Goal: Navigation & Orientation: Understand site structure

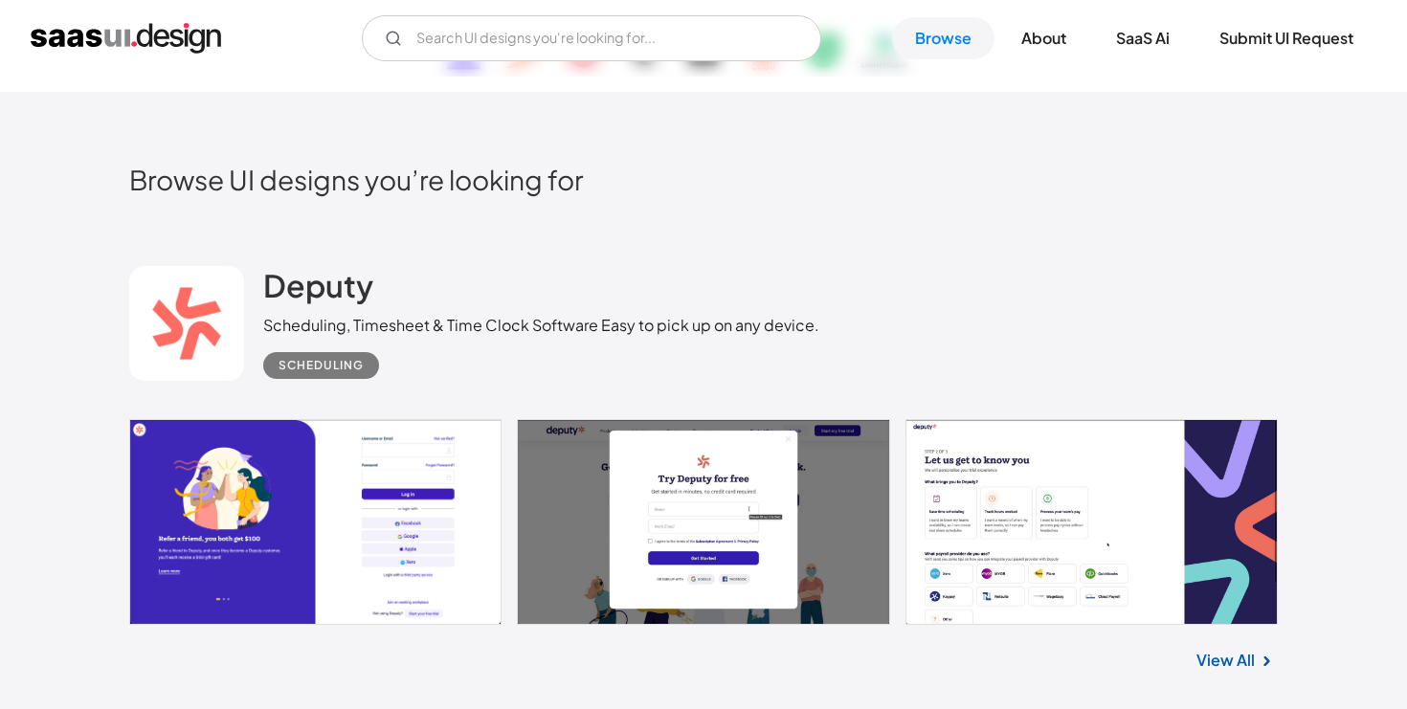
scroll to position [371, 0]
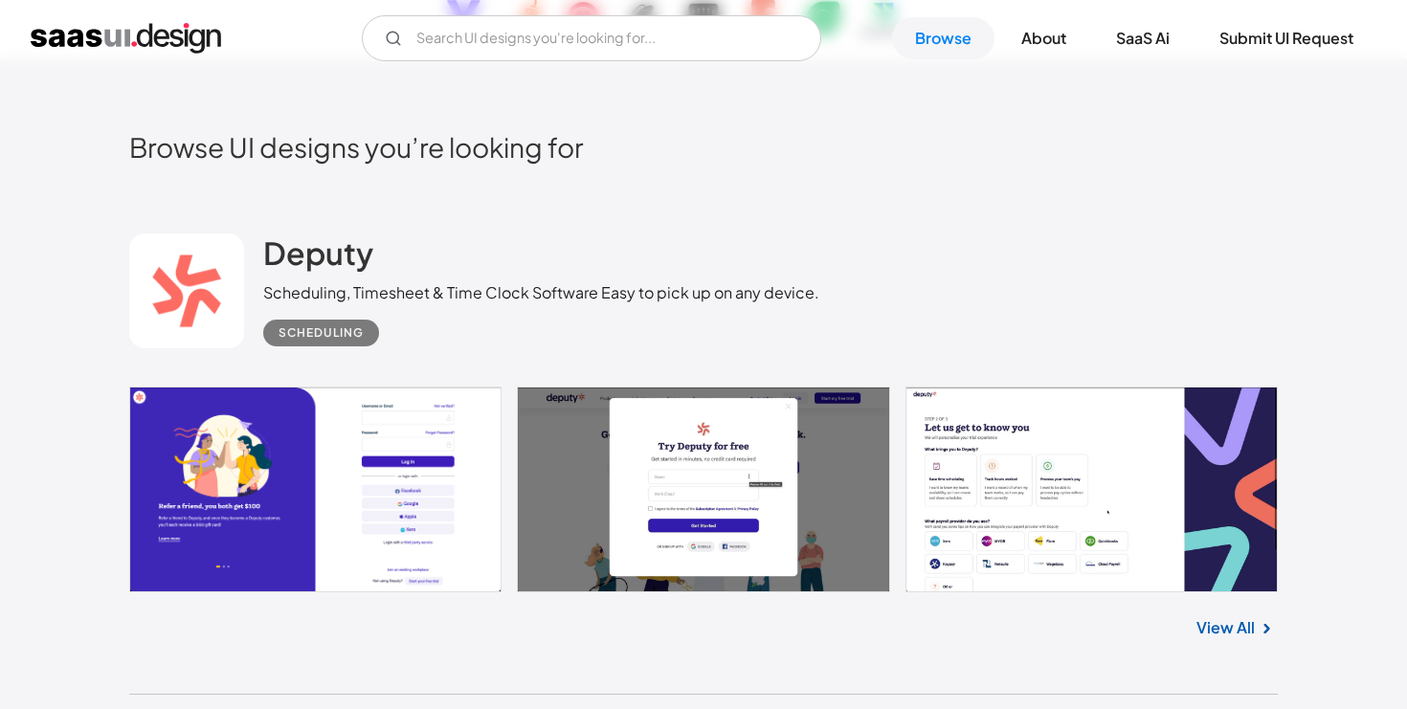
click at [1267, 634] on img at bounding box center [1266, 628] width 23 height 23
click at [1232, 626] on link "View All" at bounding box center [1226, 628] width 58 height 23
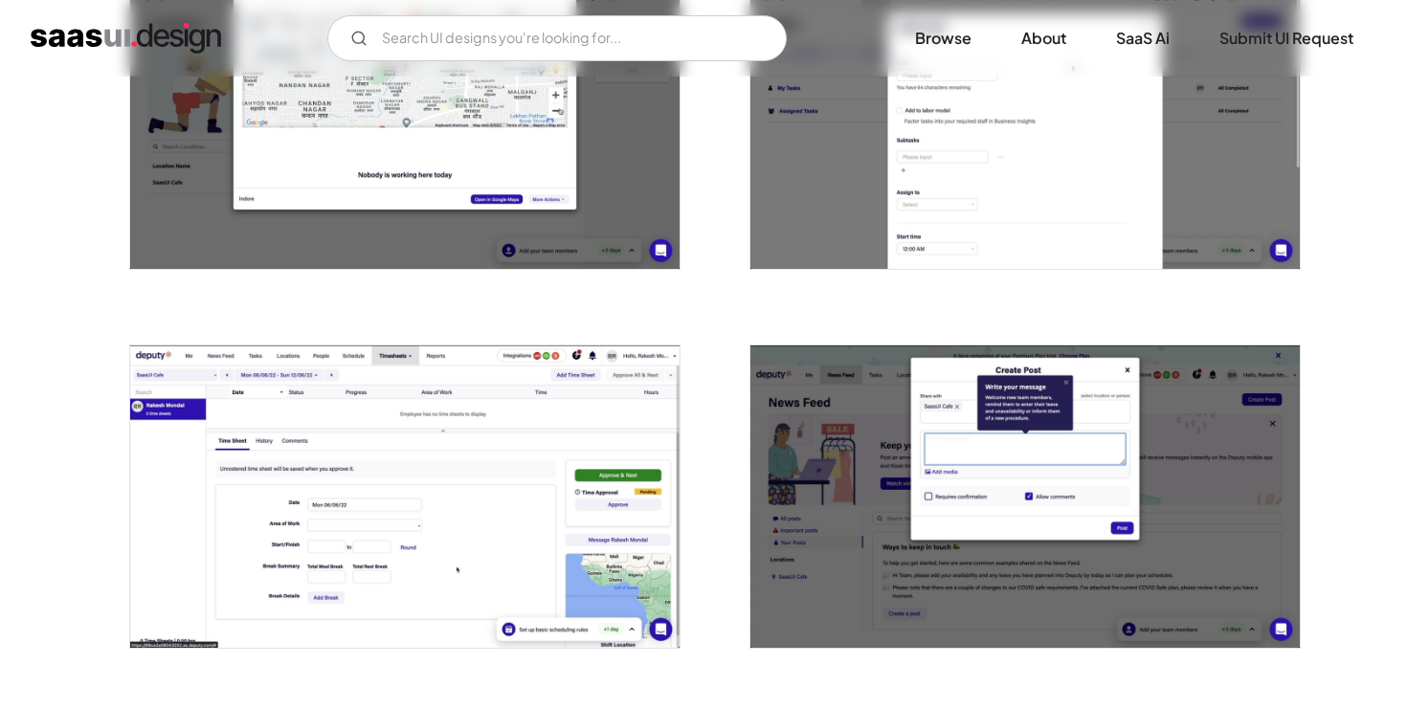
scroll to position [1623, 0]
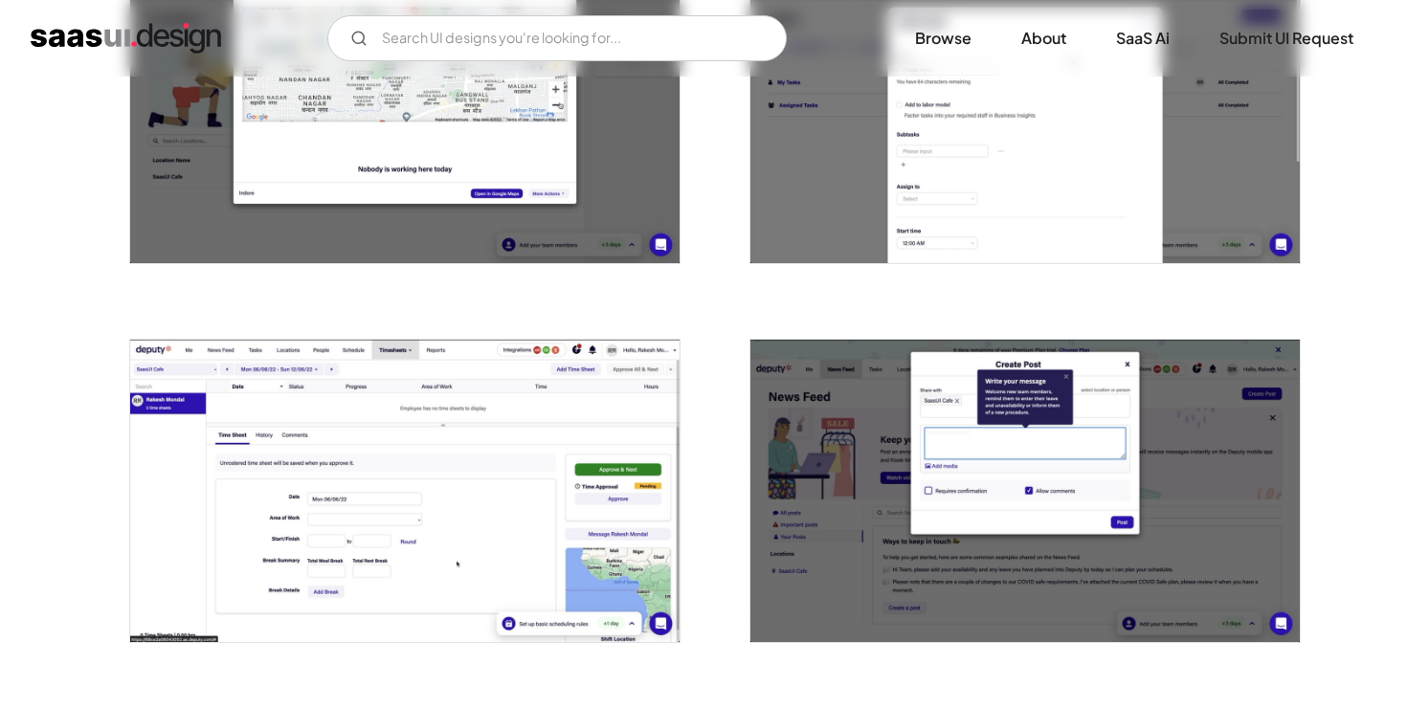
click at [506, 499] on img "open lightbox" at bounding box center [404, 491] width 549 height 302
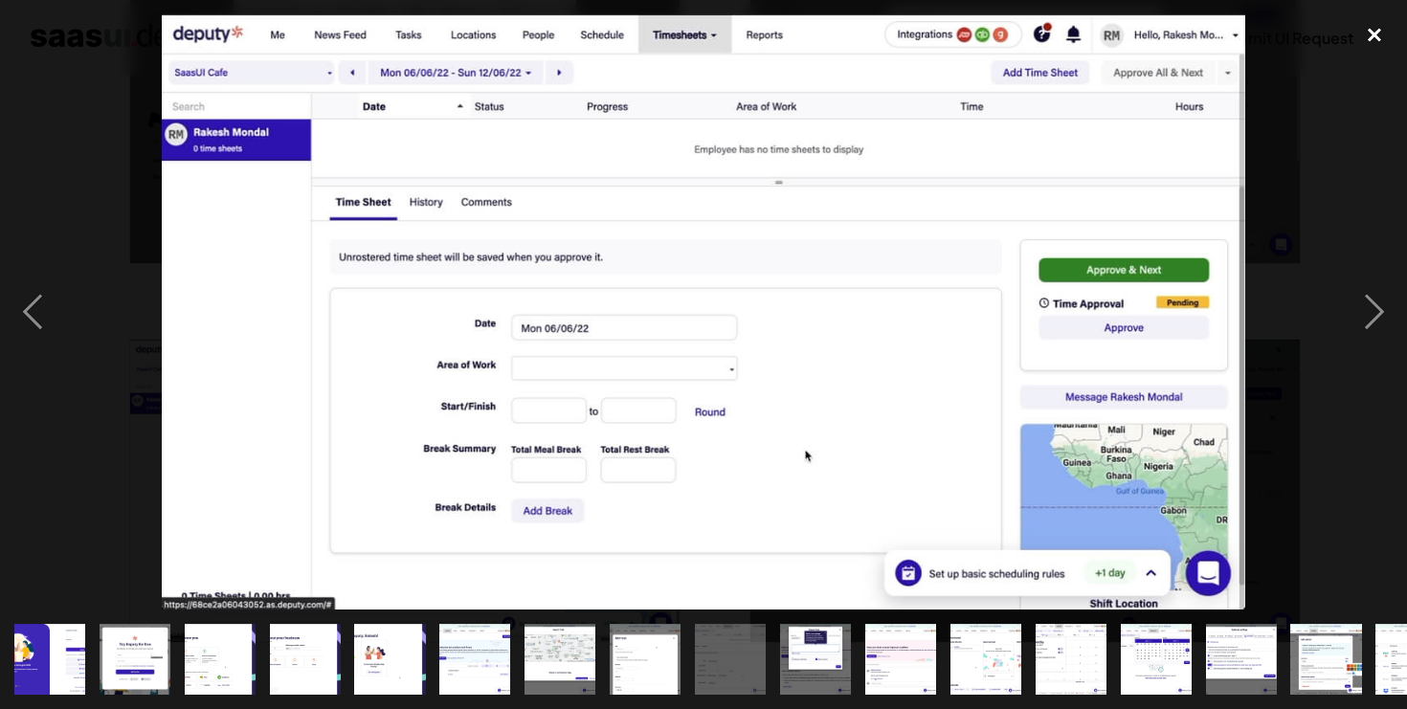
click at [1375, 38] on div "close lightbox" at bounding box center [1374, 35] width 65 height 42
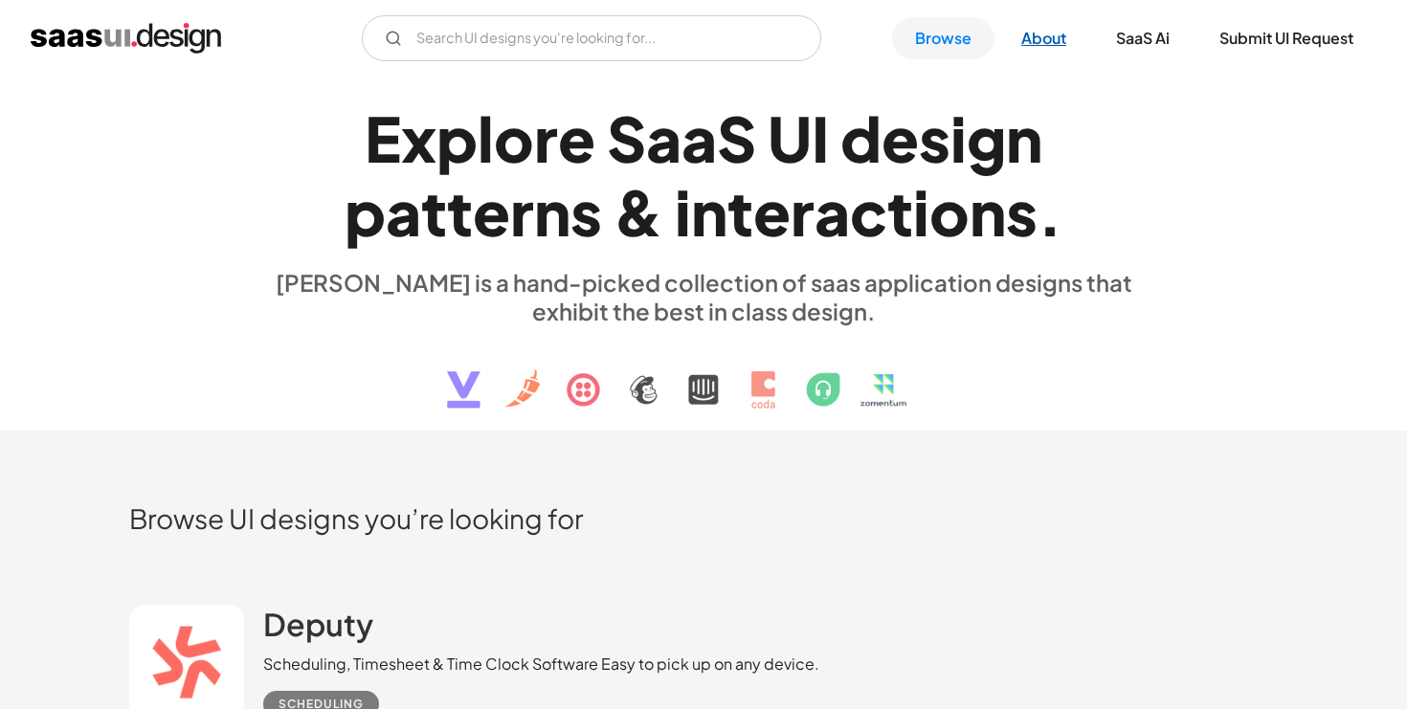
click at [1037, 44] on link "About" at bounding box center [1043, 38] width 91 height 42
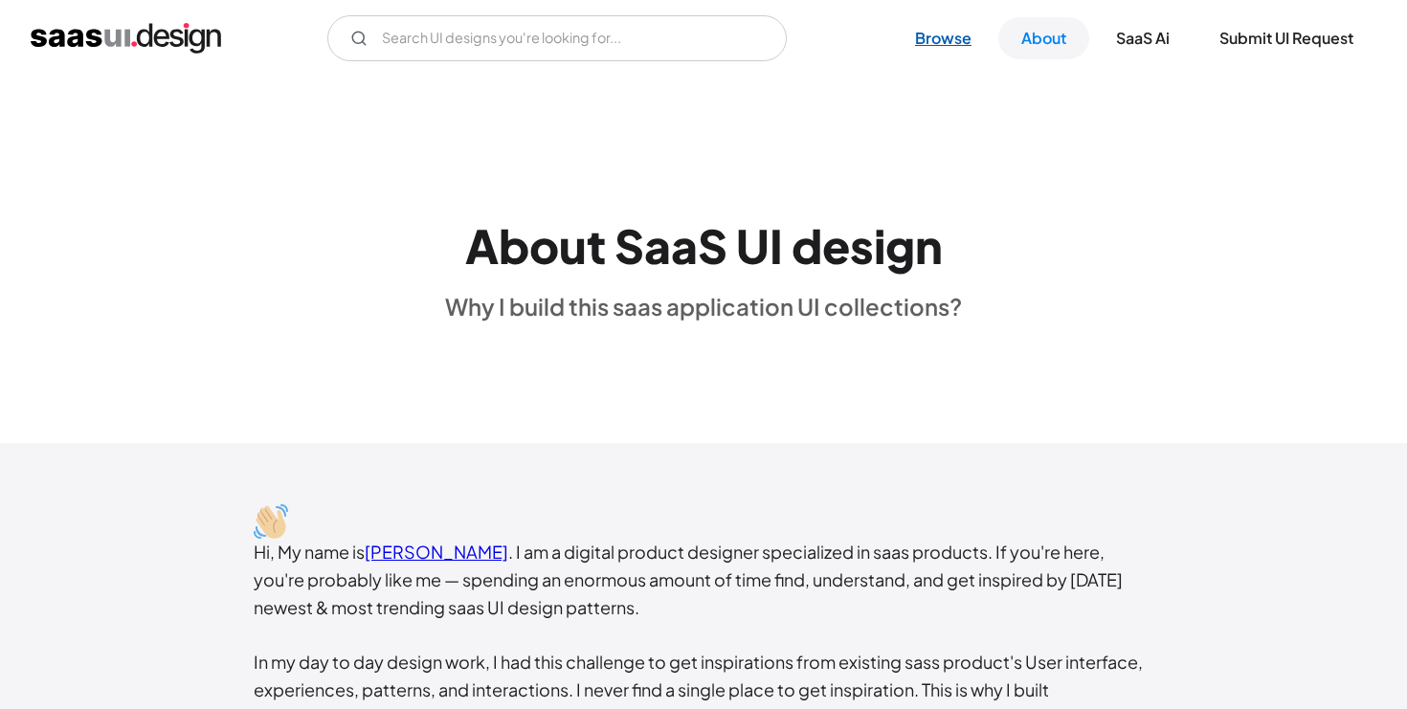
click at [951, 45] on link "Browse" at bounding box center [943, 38] width 102 height 42
